Goal: Information Seeking & Learning: Learn about a topic

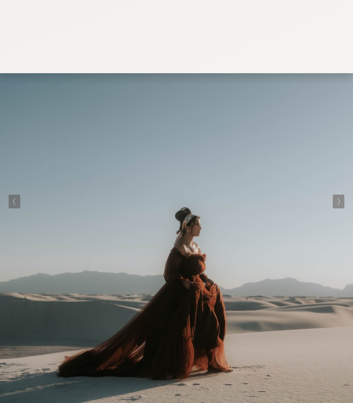
click at [0, 0] on div at bounding box center [0, 0] width 0 height 0
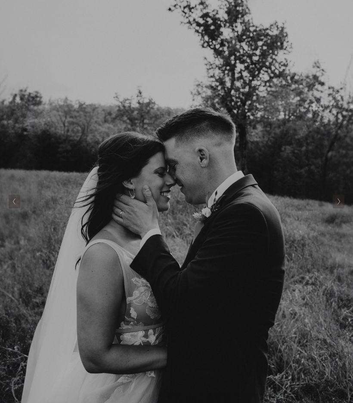
click at [107, 238] on link "Investment" at bounding box center [78, 233] width 93 height 21
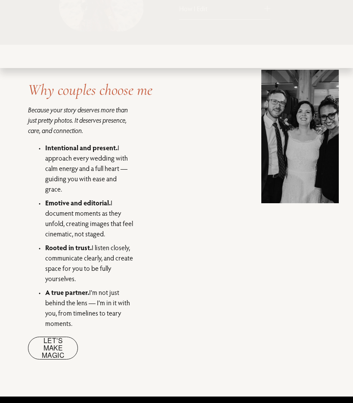
scroll to position [494, 0]
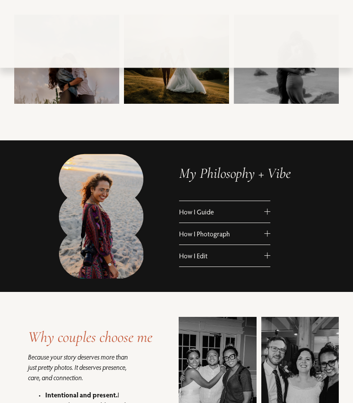
click at [269, 209] on div at bounding box center [267, 212] width 6 height 6
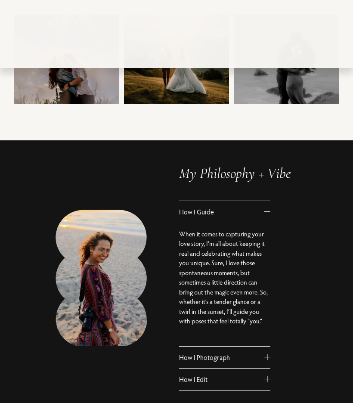
click at [266, 212] on div at bounding box center [267, 212] width 6 height 6
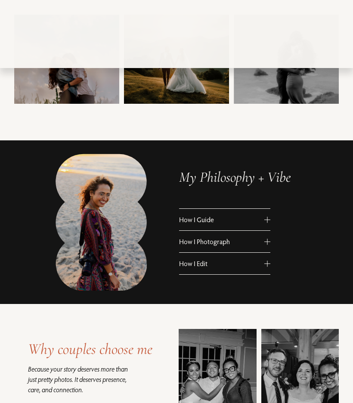
click at [266, 242] on div at bounding box center [267, 242] width 6 height 6
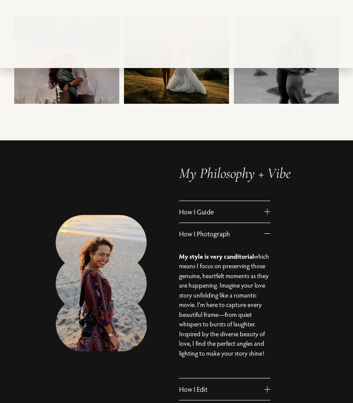
click at [266, 233] on div at bounding box center [267, 234] width 6 height 6
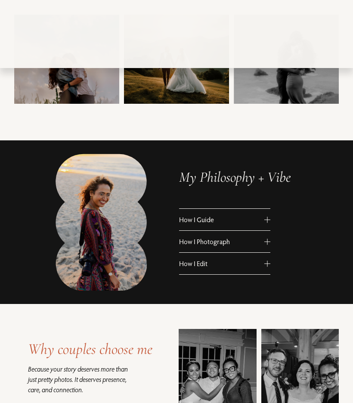
click at [264, 266] on div at bounding box center [267, 263] width 6 height 6
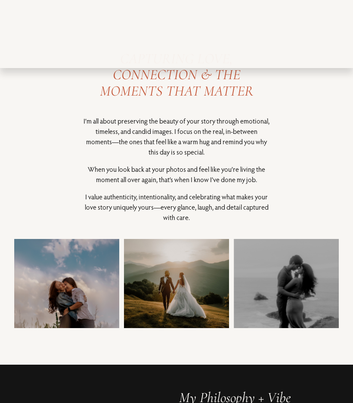
scroll to position [0, 0]
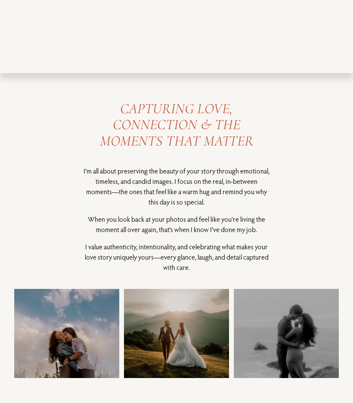
click at [0, 0] on div "Home Meet Hira Investment Portfolio Say Hello" at bounding box center [0, 0] width 0 height 0
click at [0, 0] on div at bounding box center [0, 0] width 0 height 0
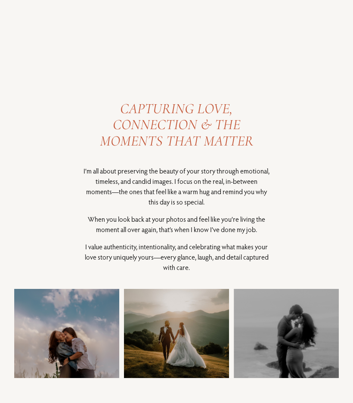
click at [87, 267] on link "Portfolio" at bounding box center [69, 266] width 74 height 21
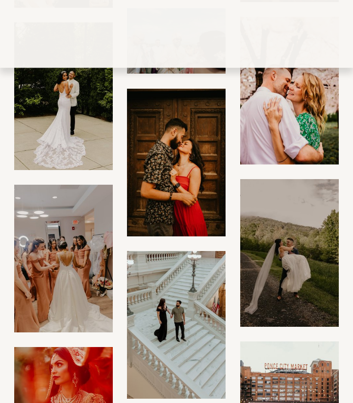
scroll to position [2355, 0]
